Goal: Task Accomplishment & Management: Complete application form

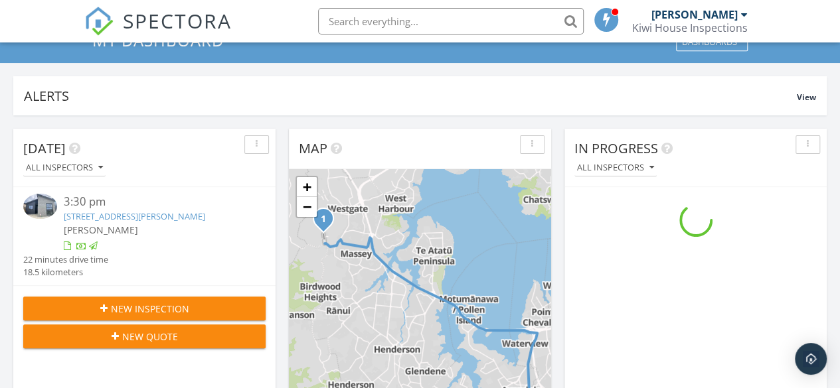
scroll to position [70, 0]
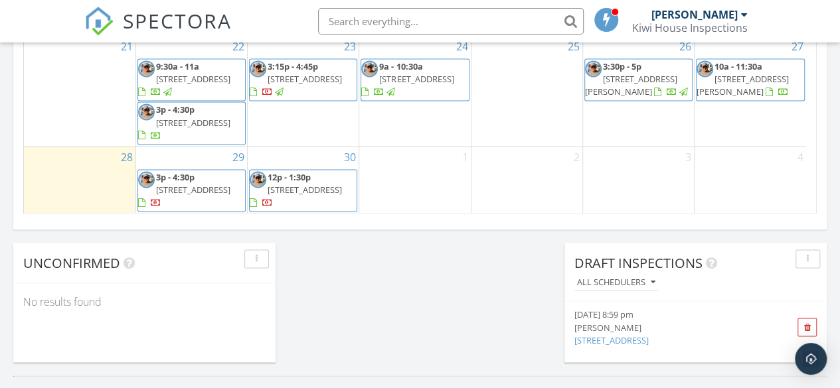
scroll to position [1021, 0]
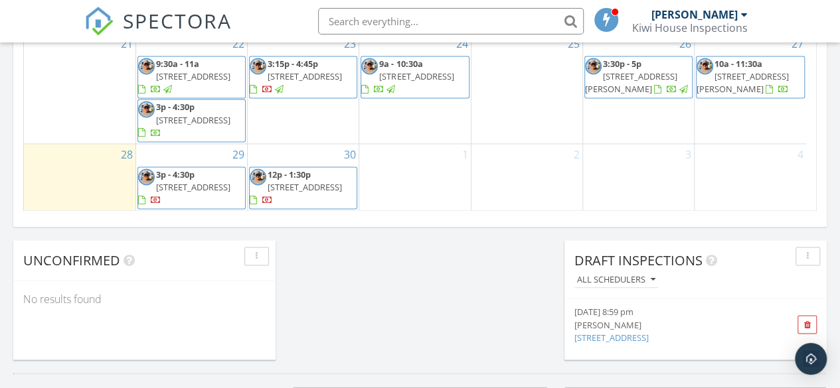
click at [304, 169] on span "12p - 1:30p" at bounding box center [289, 175] width 43 height 12
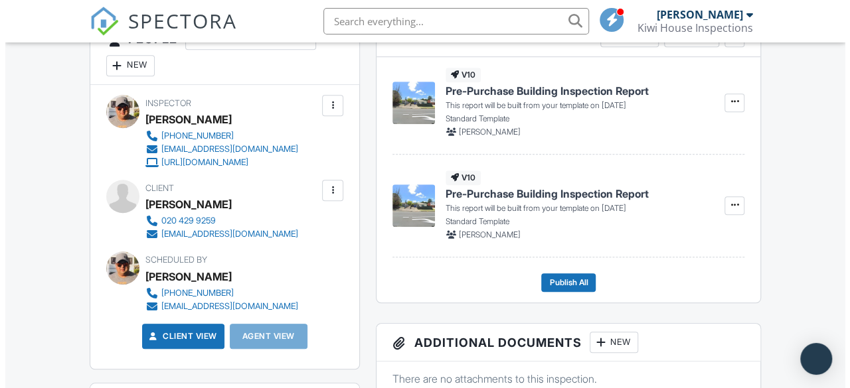
scroll to position [384, 0]
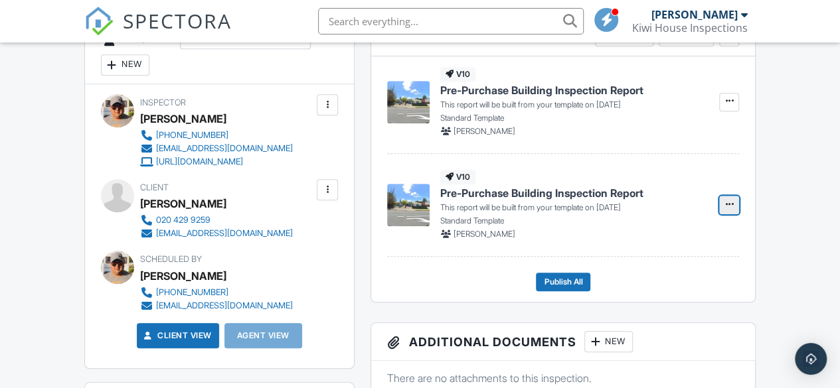
click at [732, 200] on icon at bounding box center [729, 204] width 8 height 9
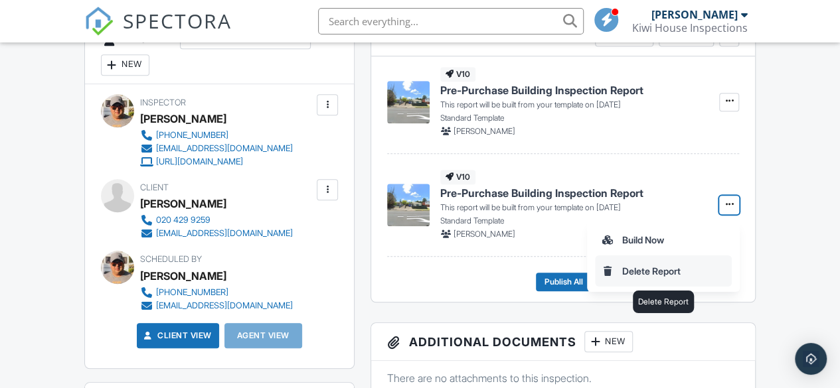
click at [638, 276] on input "Delete Report" at bounding box center [663, 271] width 135 height 30
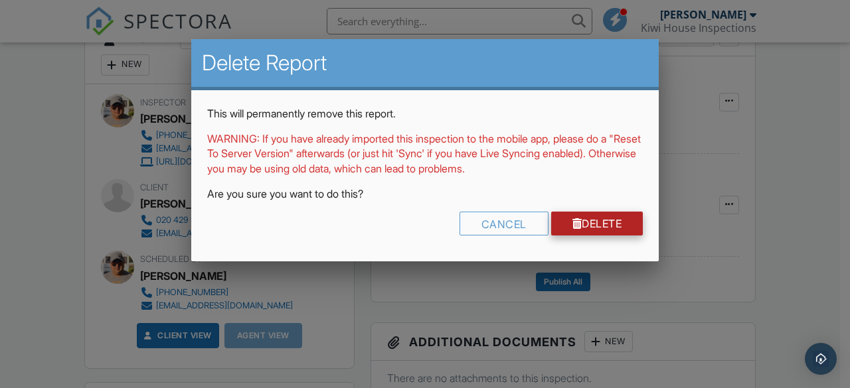
click at [588, 218] on link "Delete" at bounding box center [597, 224] width 92 height 24
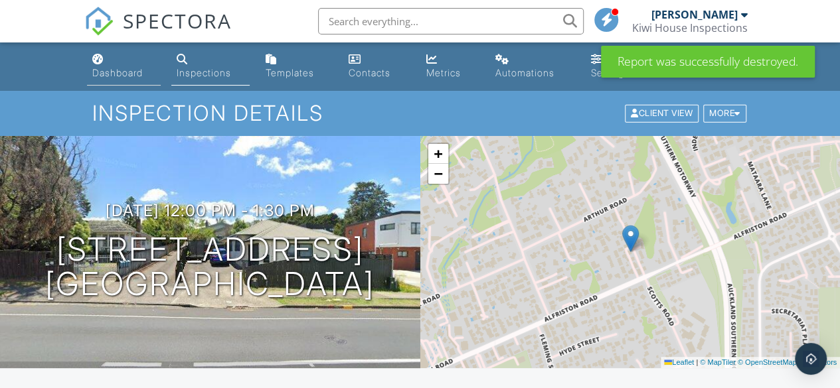
click at [108, 75] on div "Dashboard" at bounding box center [117, 72] width 50 height 11
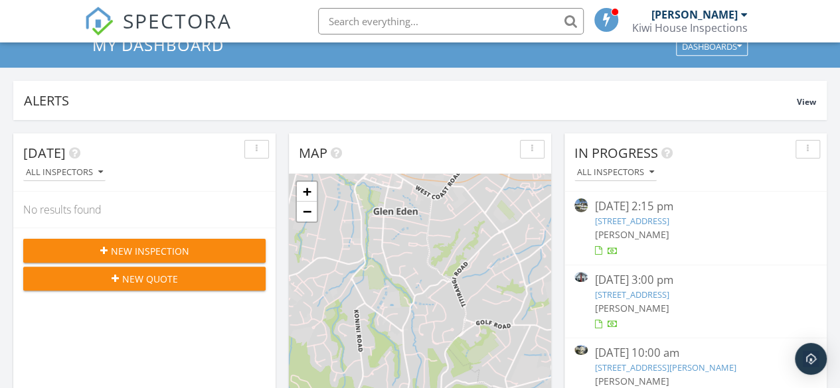
scroll to position [70, 0]
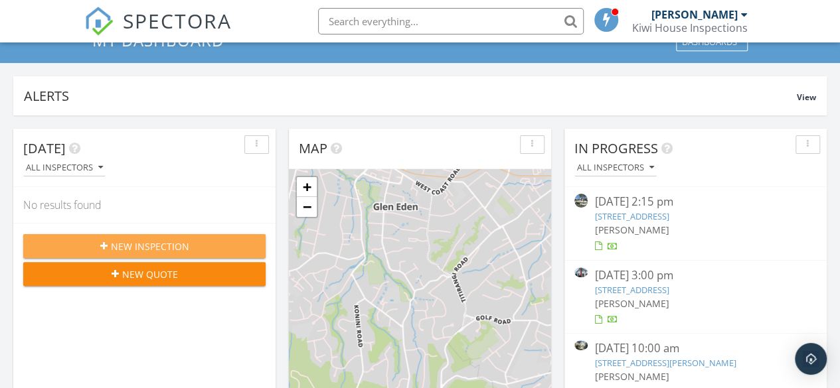
click at [146, 240] on span "New Inspection" at bounding box center [150, 247] width 78 height 14
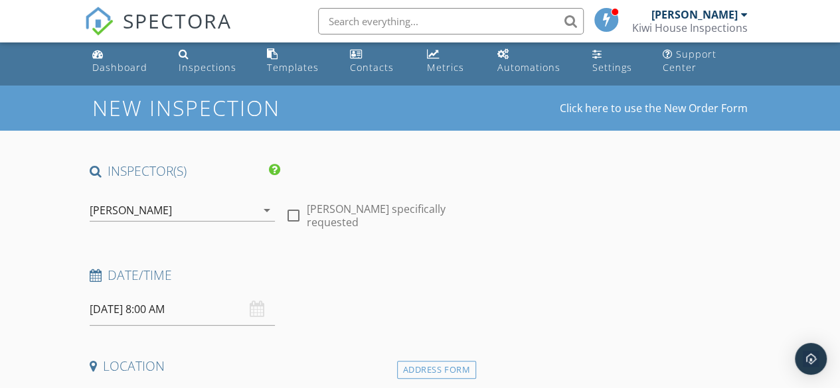
scroll to position [6, 0]
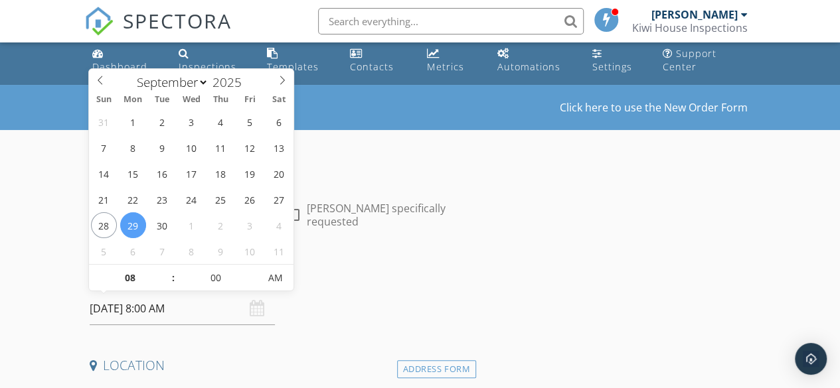
click at [145, 303] on input "29/09/2025 8:00 AM" at bounding box center [182, 309] width 185 height 33
type input "30/09/2025 8:00 AM"
type input "02"
type input "30/09/2025 2:00 AM"
click at [238, 278] on input "00" at bounding box center [216, 279] width 82 height 27
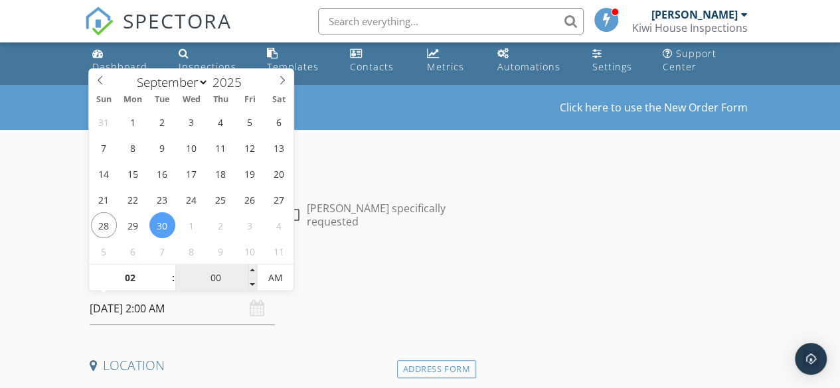
type input "2"
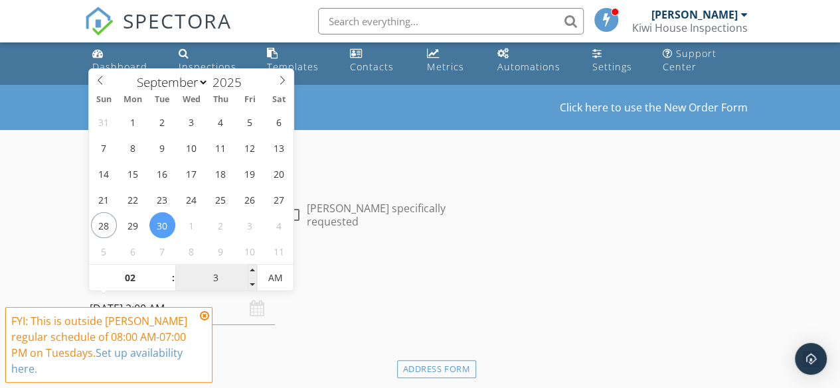
type input "30"
type input "[DATE] 2:30 PM"
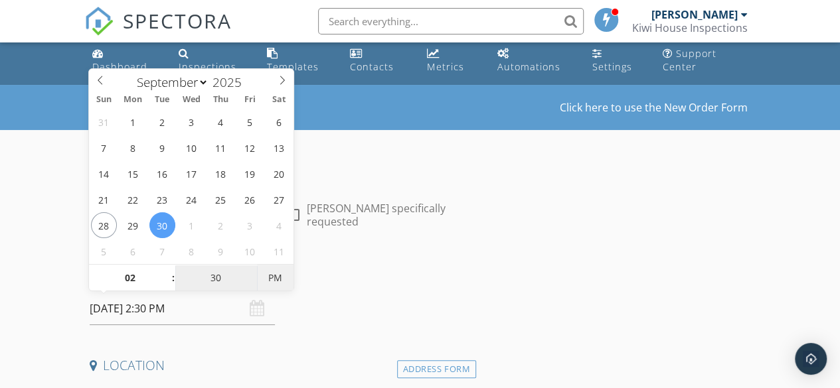
click at [272, 278] on span "PM" at bounding box center [275, 278] width 37 height 27
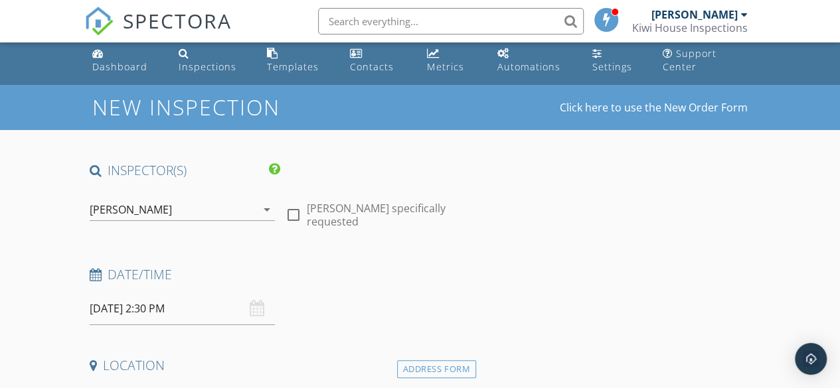
click at [414, 266] on h4 "Date/Time" at bounding box center [280, 274] width 381 height 17
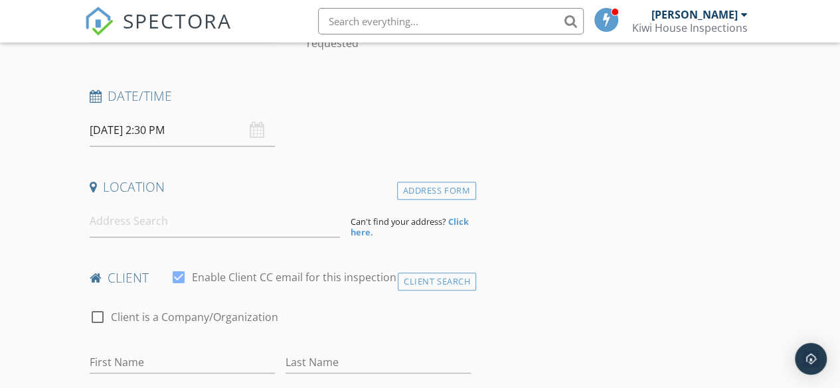
scroll to position [187, 0]
click at [222, 226] on input at bounding box center [215, 219] width 251 height 33
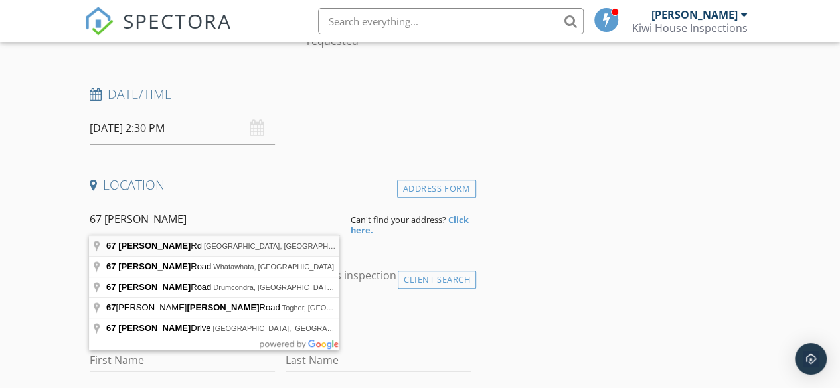
type input "67 Walsh Rd, Papakura, Auckland, New Zealand"
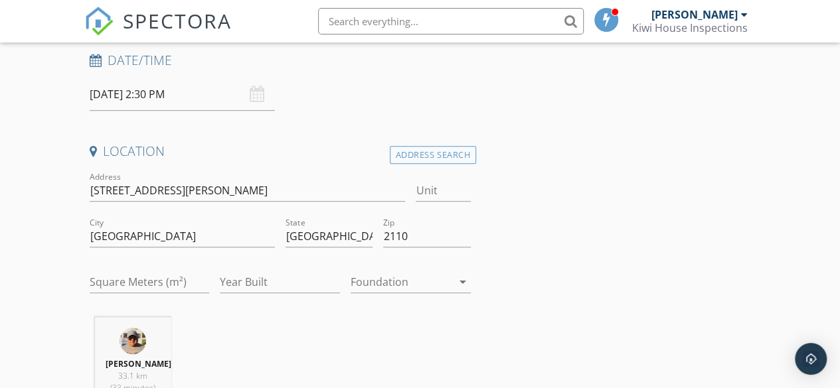
scroll to position [222, 0]
click at [145, 189] on input "67 Walsh Rd" at bounding box center [248, 190] width 316 height 22
type input "[STREET_ADDRESS][PERSON_NAME]"
drag, startPoint x: 147, startPoint y: 228, endPoint x: 80, endPoint y: 230, distance: 67.7
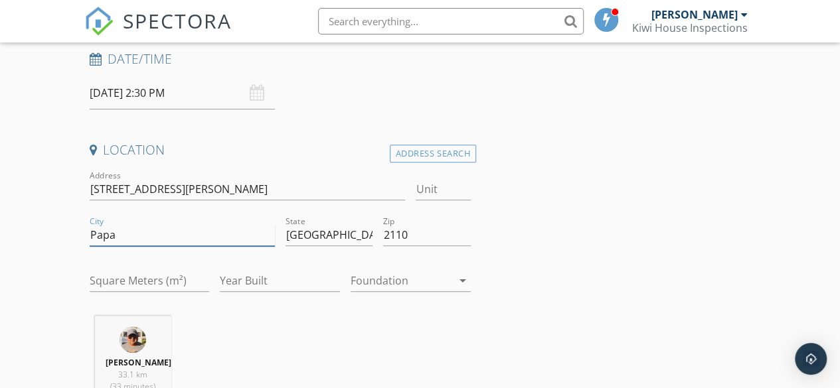
type input "Papakura"
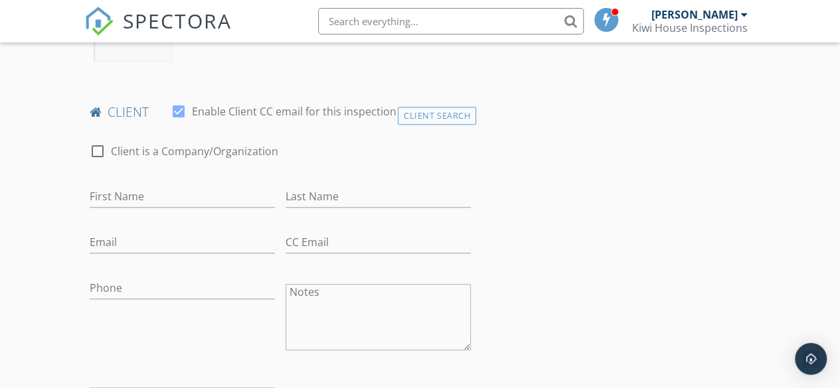
scroll to position [577, 0]
click at [189, 195] on input "First Name" at bounding box center [182, 196] width 185 height 22
type input "[PERSON_NAME]"
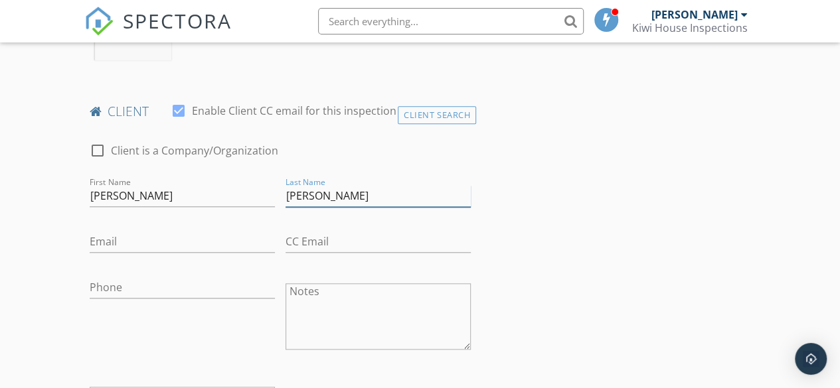
type input "[PERSON_NAME]"
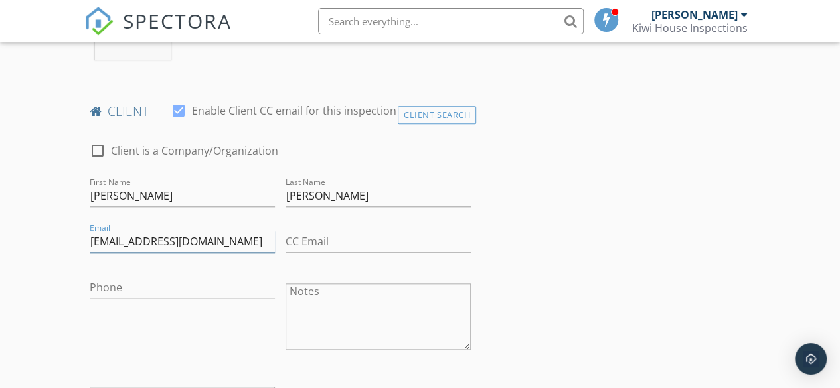
type input "[EMAIL_ADDRESS][DOMAIN_NAME]"
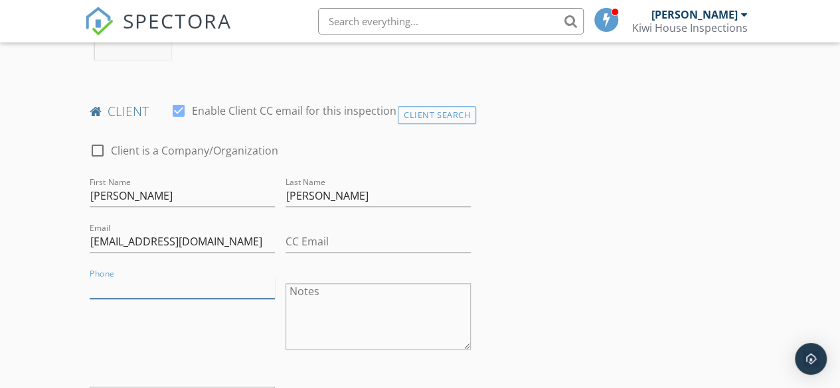
click at [122, 282] on input "Phone" at bounding box center [182, 288] width 185 height 22
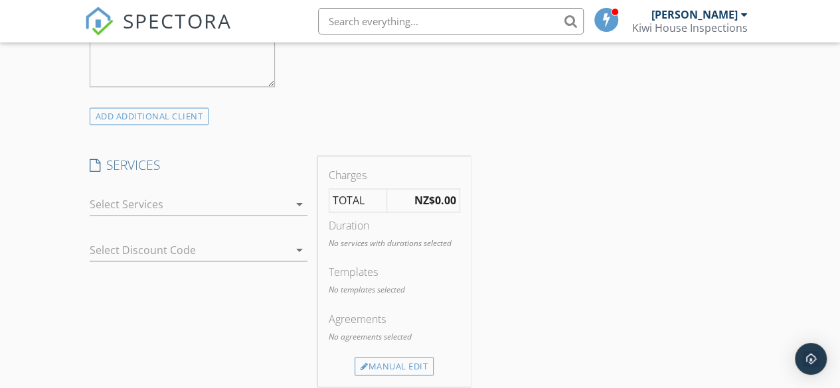
scroll to position [949, 0]
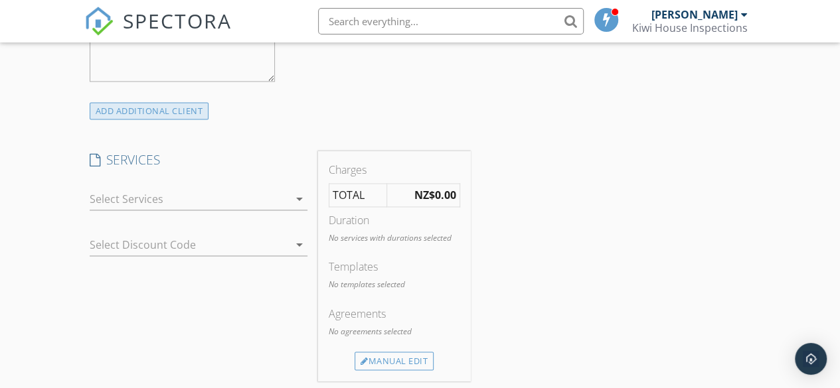
type input "021 216 9763"
click at [143, 107] on div "ADD ADDITIONAL client" at bounding box center [150, 111] width 120 height 18
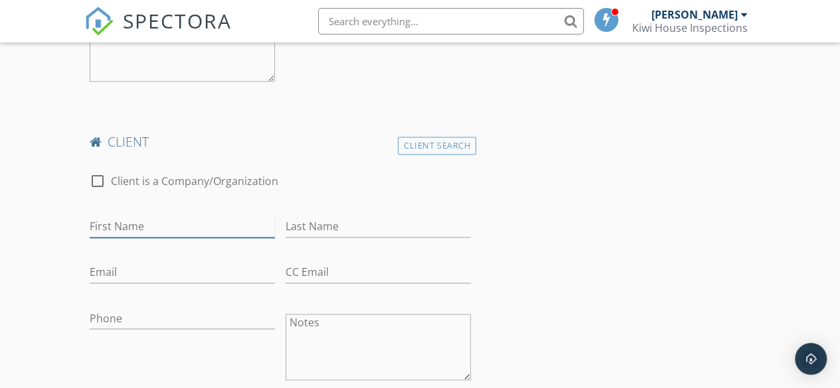
click at [173, 220] on input "First Name" at bounding box center [182, 227] width 185 height 22
type input "Sheetal"
type input "s"
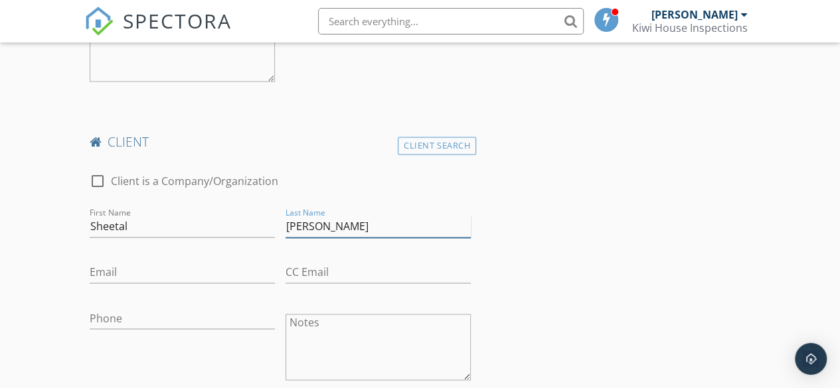
click at [286, 228] on input "Singh" at bounding box center [378, 227] width 185 height 22
type input "[PERSON_NAME]"
click at [229, 270] on input "Email" at bounding box center [182, 273] width 185 height 22
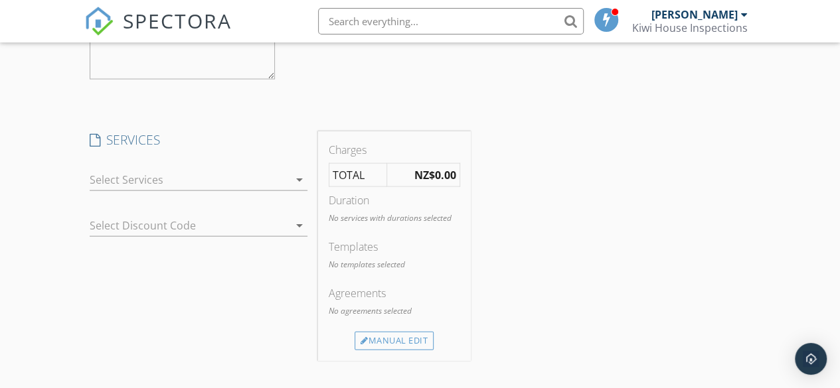
scroll to position [1356, 0]
type input "[EMAIL_ADDRESS][DOMAIN_NAME]"
click at [298, 172] on icon "arrow_drop_down" at bounding box center [299, 177] width 16 height 16
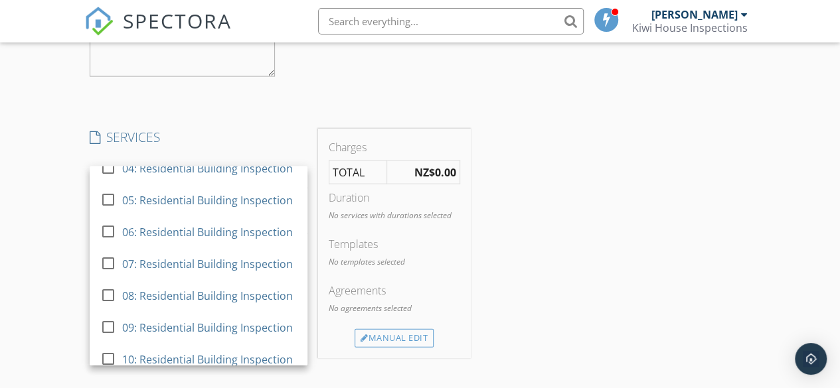
scroll to position [113, 0]
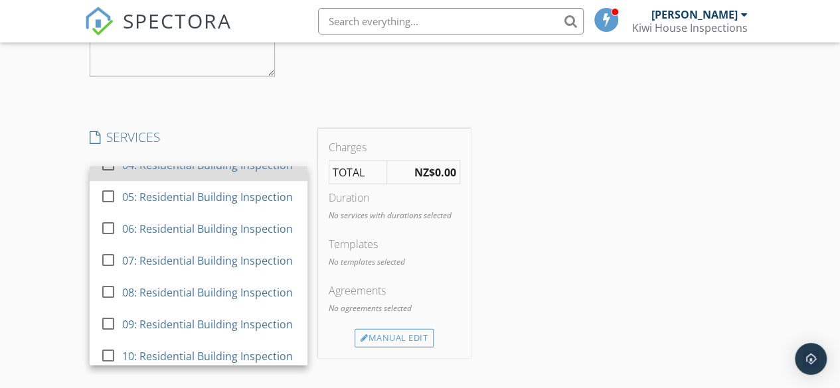
click at [108, 175] on div at bounding box center [108, 164] width 23 height 23
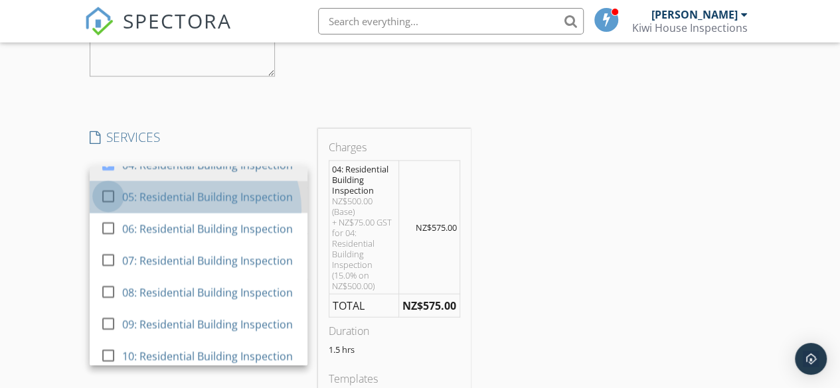
click at [102, 207] on div at bounding box center [108, 196] width 23 height 23
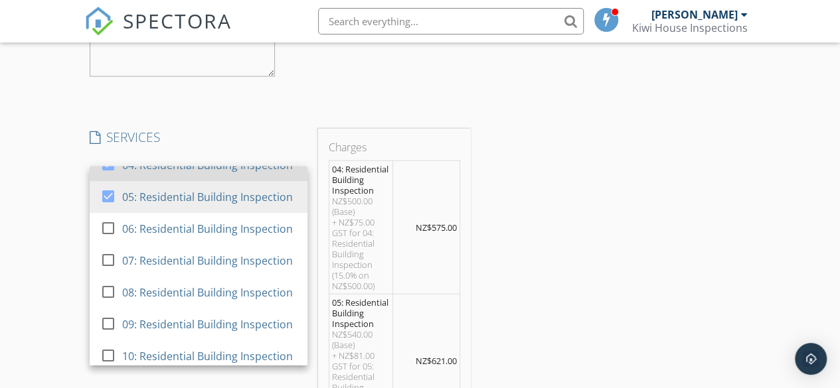
click at [108, 175] on div at bounding box center [108, 164] width 23 height 23
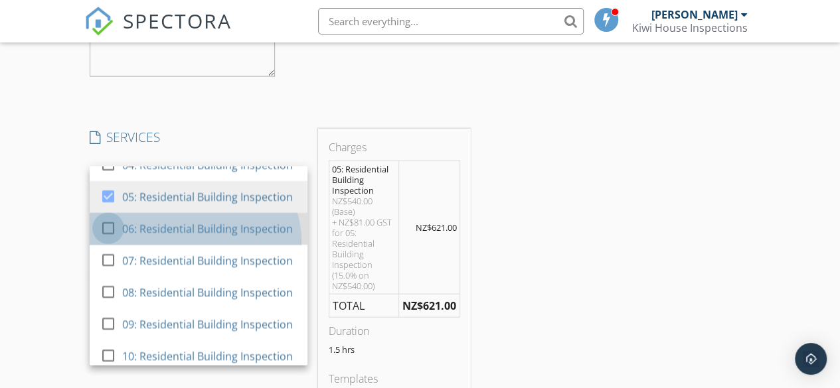
click at [106, 239] on div at bounding box center [108, 227] width 23 height 23
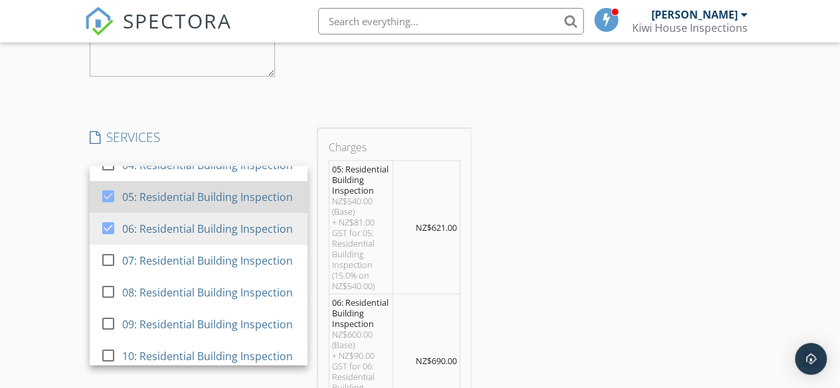
click at [108, 207] on div at bounding box center [108, 196] width 23 height 23
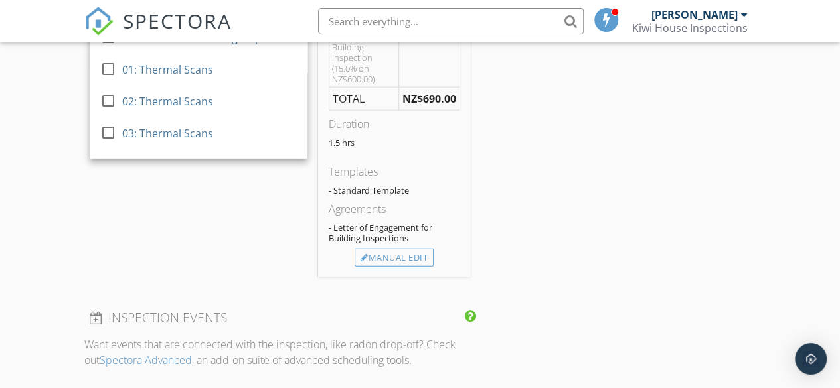
scroll to position [1564, 0]
click at [408, 248] on div "Manual Edit" at bounding box center [394, 257] width 79 height 19
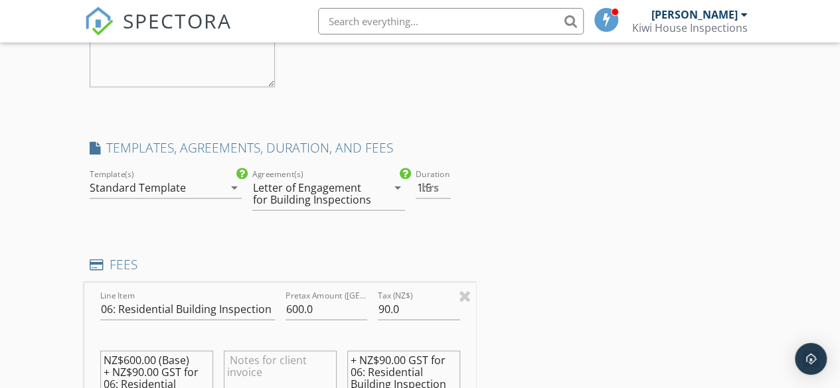
scroll to position [1339, 0]
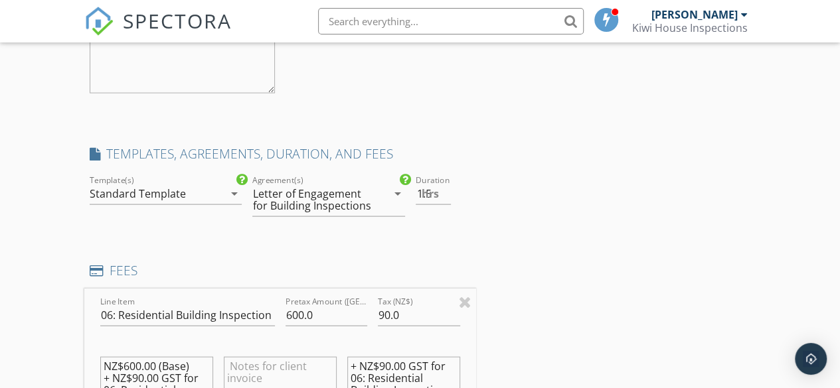
click at [234, 188] on icon "arrow_drop_down" at bounding box center [234, 194] width 16 height 16
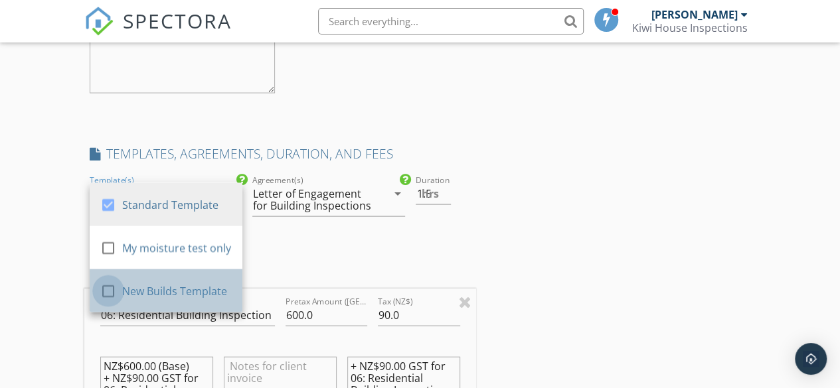
click at [104, 281] on div at bounding box center [108, 291] width 23 height 23
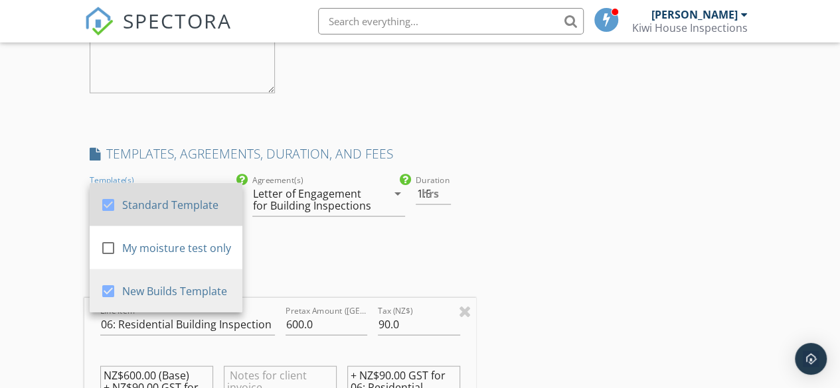
click at [105, 202] on div at bounding box center [108, 205] width 23 height 23
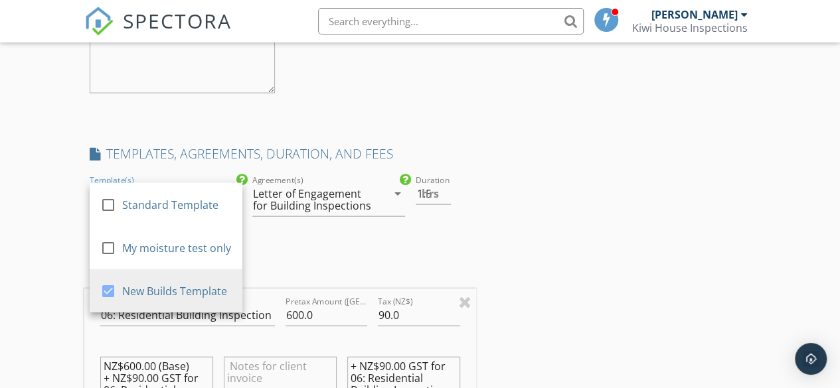
click at [602, 239] on div "INSPECTOR(S) check_box Rakesh Sethi PRIMARY Rakesh Sethi arrow_drop_down check_…" at bounding box center [420, 165] width 672 height 2673
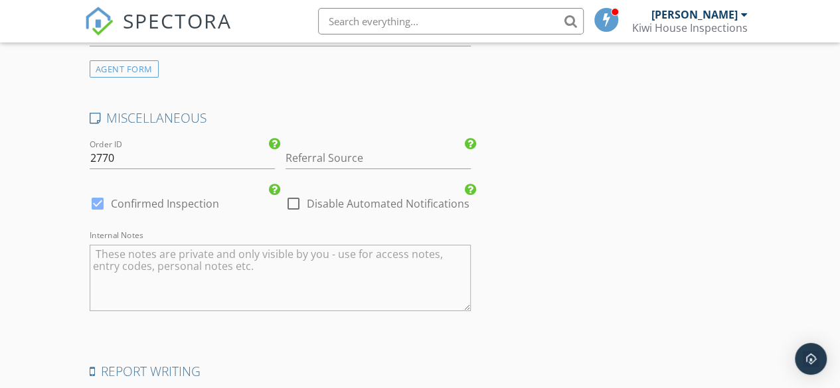
scroll to position [2303, 0]
click at [335, 153] on input "Referral Source" at bounding box center [378, 157] width 185 height 22
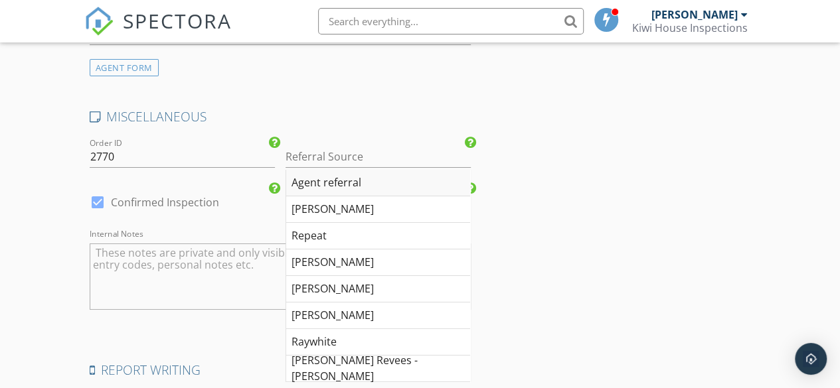
click at [344, 181] on div "Agent referral" at bounding box center [378, 183] width 184 height 27
type input "Agent referral"
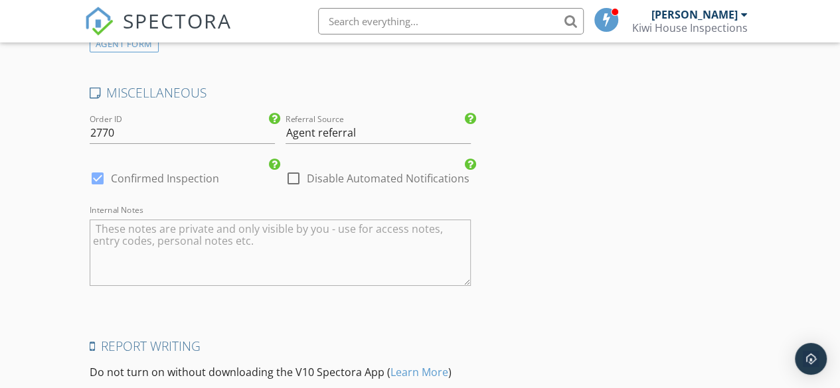
scroll to position [2479, 0]
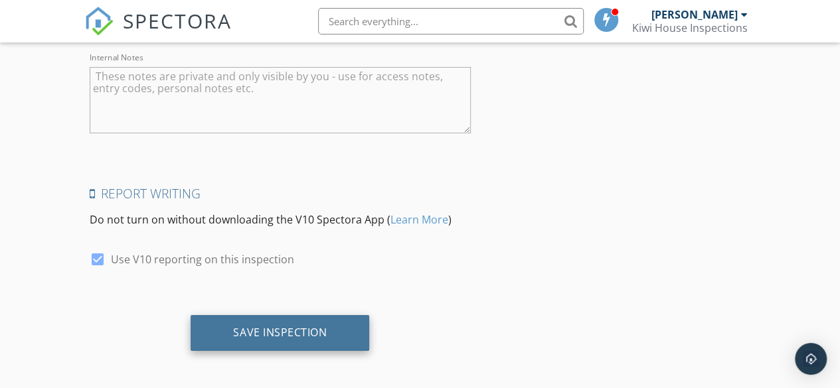
click at [280, 326] on div "Save Inspection" at bounding box center [280, 332] width 94 height 13
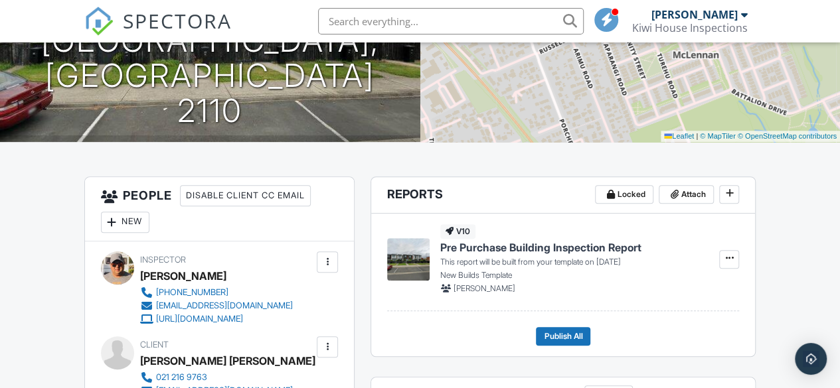
scroll to position [226, 0]
